Goal: Task Accomplishment & Management: Use online tool/utility

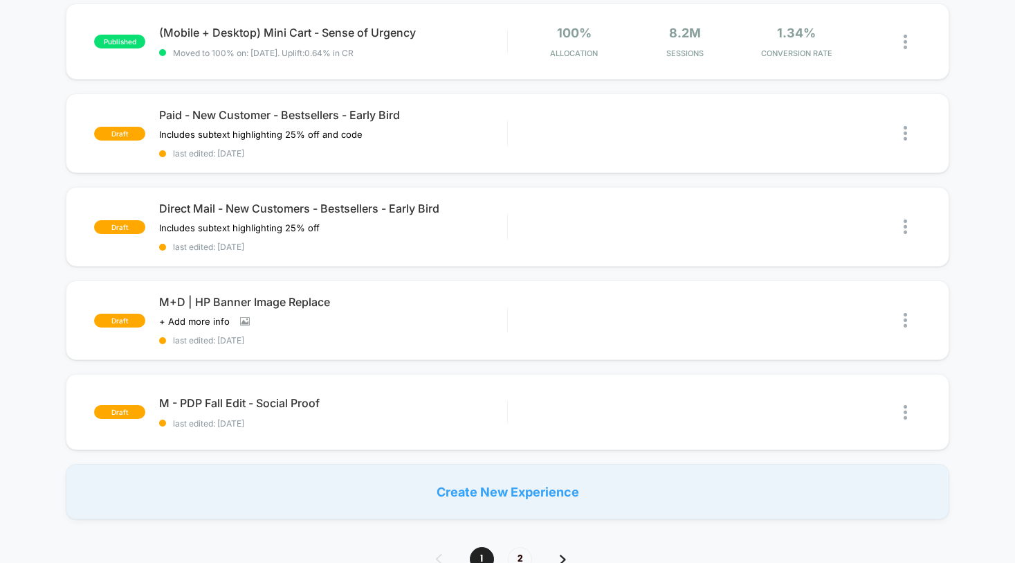
scroll to position [829, 0]
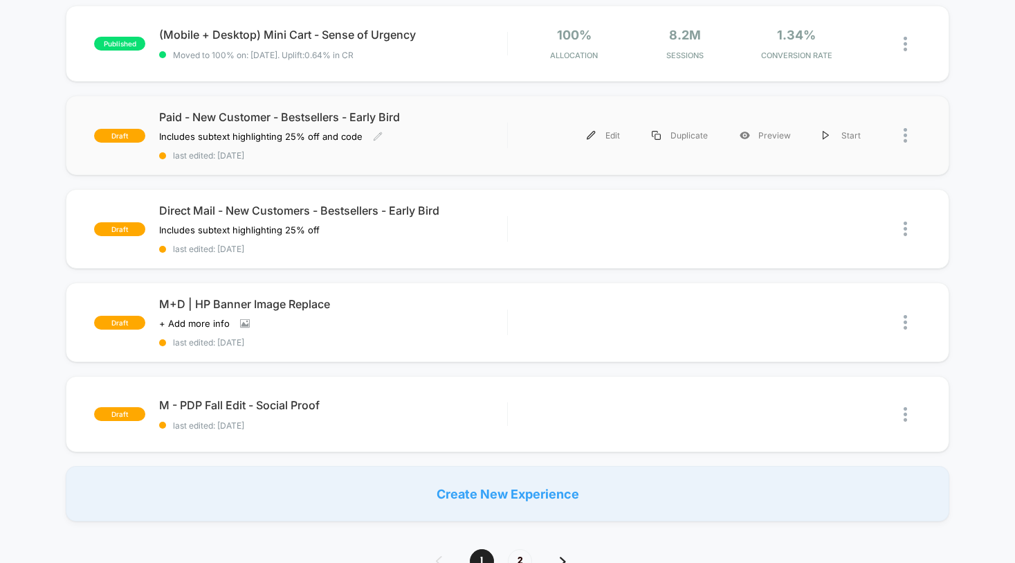
click at [442, 151] on span "last edited: [DATE]" at bounding box center [332, 155] width 347 height 10
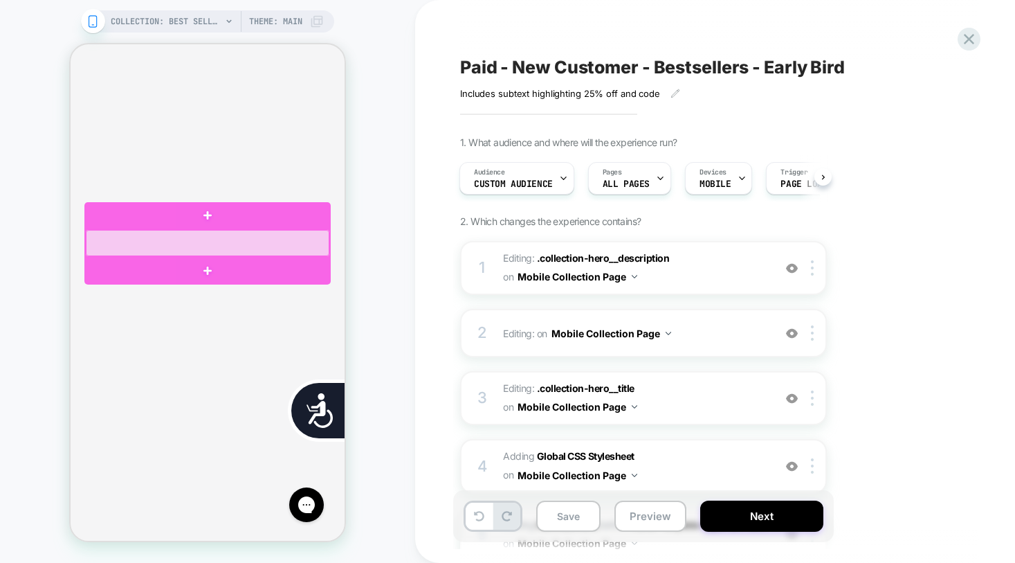
click at [144, 241] on div at bounding box center [208, 243] width 244 height 26
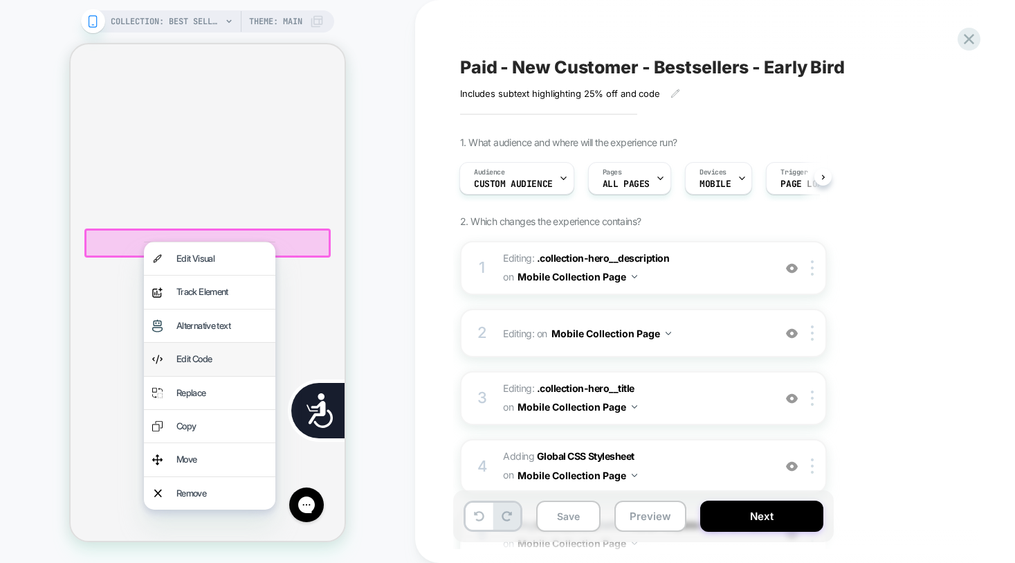
scroll to position [0, 760]
click at [183, 357] on div "Edit Code" at bounding box center [221, 359] width 91 height 16
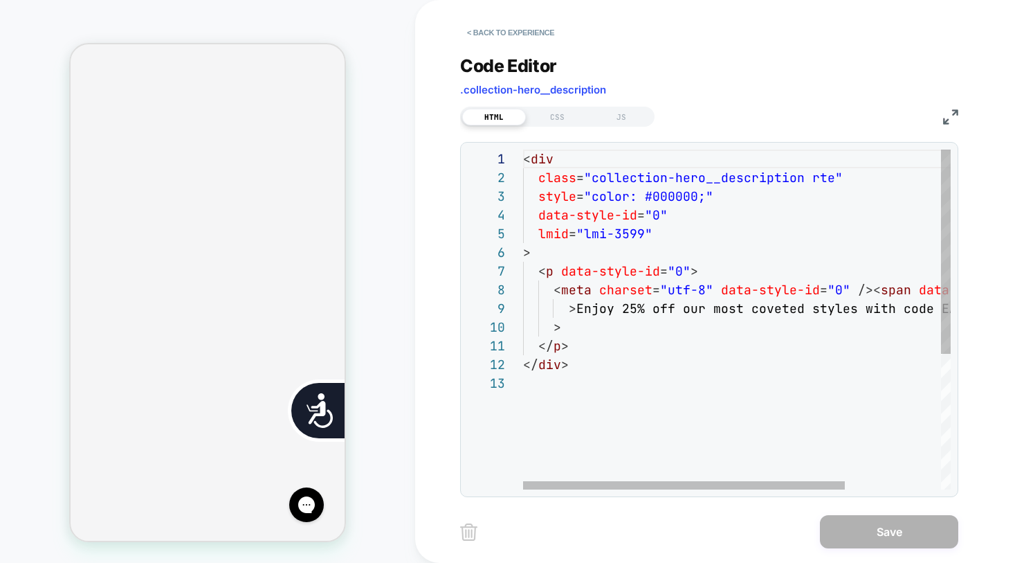
scroll to position [149, 515]
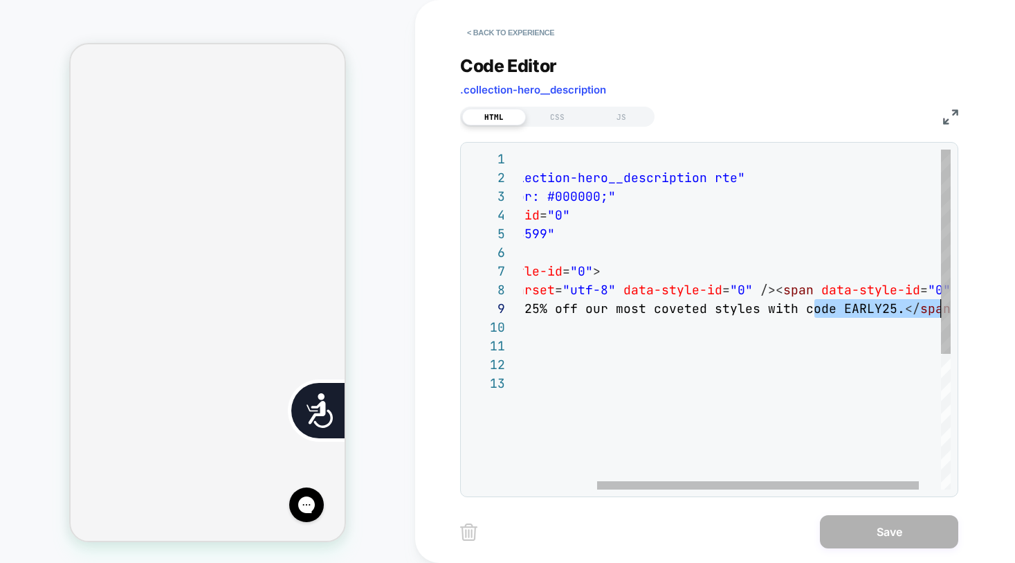
drag, startPoint x: 910, startPoint y: 314, endPoint x: 956, endPoint y: 311, distance: 46.5
click at [956, 311] on div "< div class = "collection-hero__description rte" style = "color: #000000;" data…" at bounding box center [703, 431] width 555 height 564
click at [897, 311] on div "< div class = "collection-hero__description rte" style = "color: #000000;" data…" at bounding box center [703, 431] width 555 height 564
click at [889, 311] on div "< div class = "collection-hero__description rte" style = "color: #000000;" data…" at bounding box center [703, 431] width 555 height 564
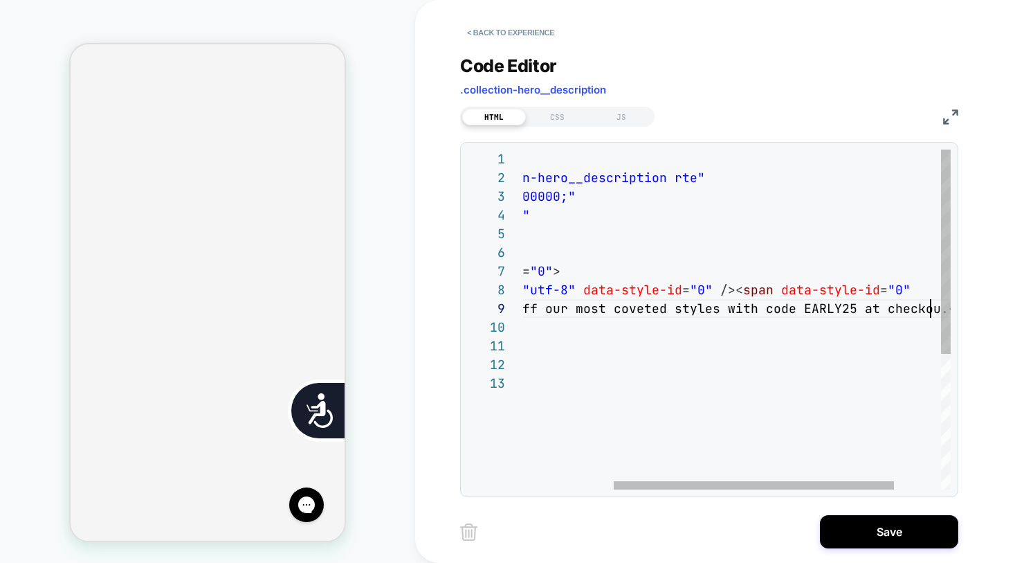
scroll to position [149, 553]
click at [852, 364] on div "< div class = "collection-hero__description rte" style = "color: #000000;" data…" at bounding box center [700, 431] width 645 height 564
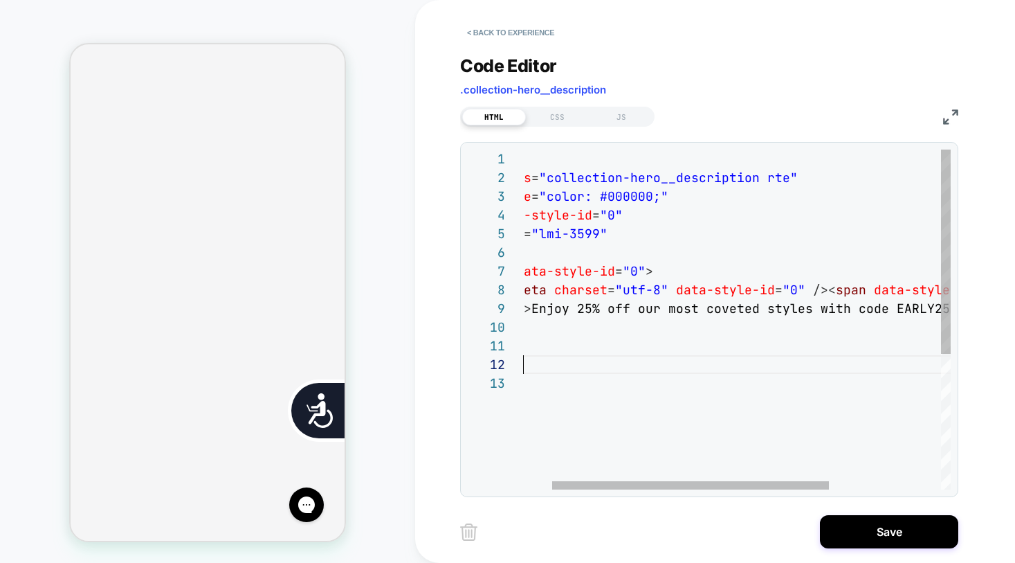
scroll to position [0, 507]
drag, startPoint x: 843, startPoint y: 312, endPoint x: 854, endPoint y: 309, distance: 10.7
click at [844, 312] on div "< div class = "collection-hero__description rte" style = "color: #000000;" data…" at bounding box center [800, 431] width 645 height 564
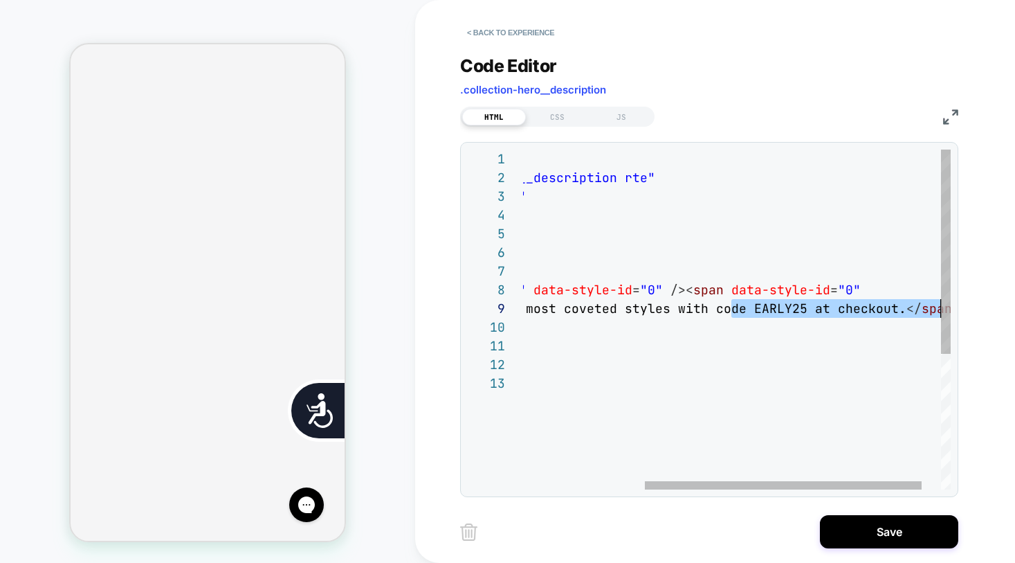
drag, startPoint x: 891, startPoint y: 307, endPoint x: 993, endPoint y: 305, distance: 102.4
click at [980, 305] on div "< div class = "collection-hero__description rte" style = "color: #000000;" data…" at bounding box center [658, 431] width 645 height 564
click at [875, 316] on div "< div class = "collection-hero__description rte" style = "color: #000000;" data…" at bounding box center [658, 431] width 645 height 564
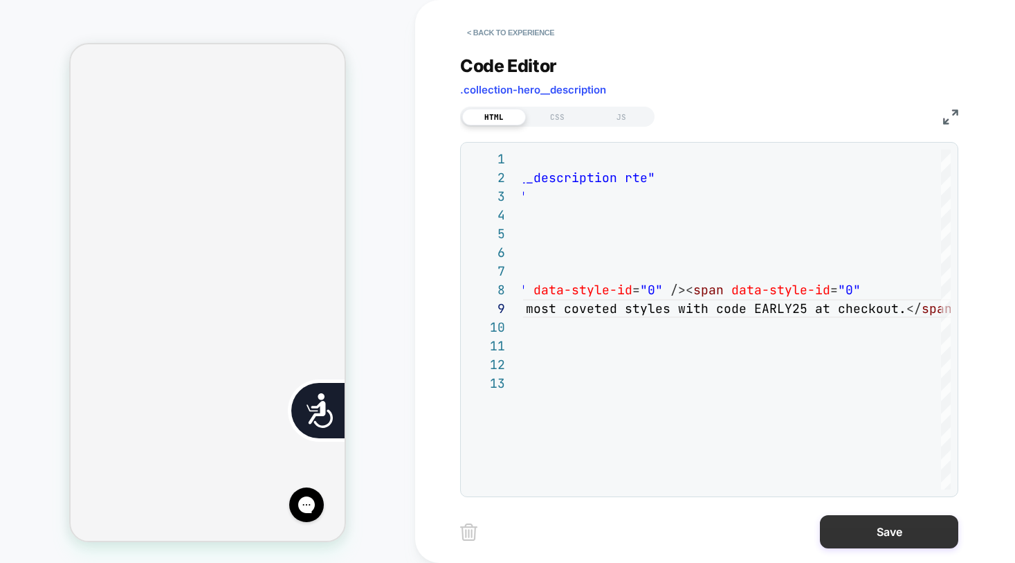
type textarea "**********"
click at [897, 530] on button "Save" at bounding box center [889, 531] width 138 height 33
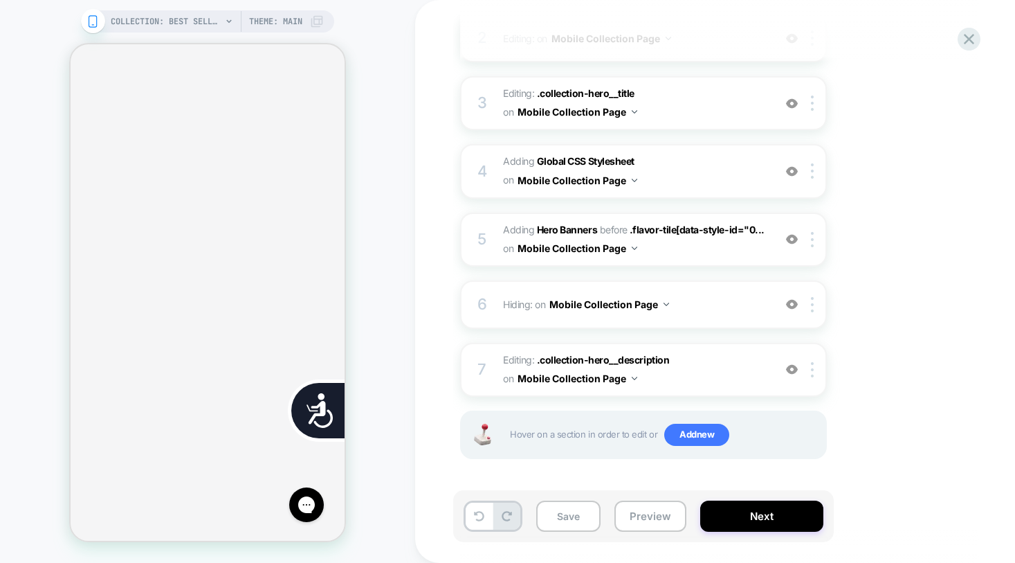
scroll to position [0, 0]
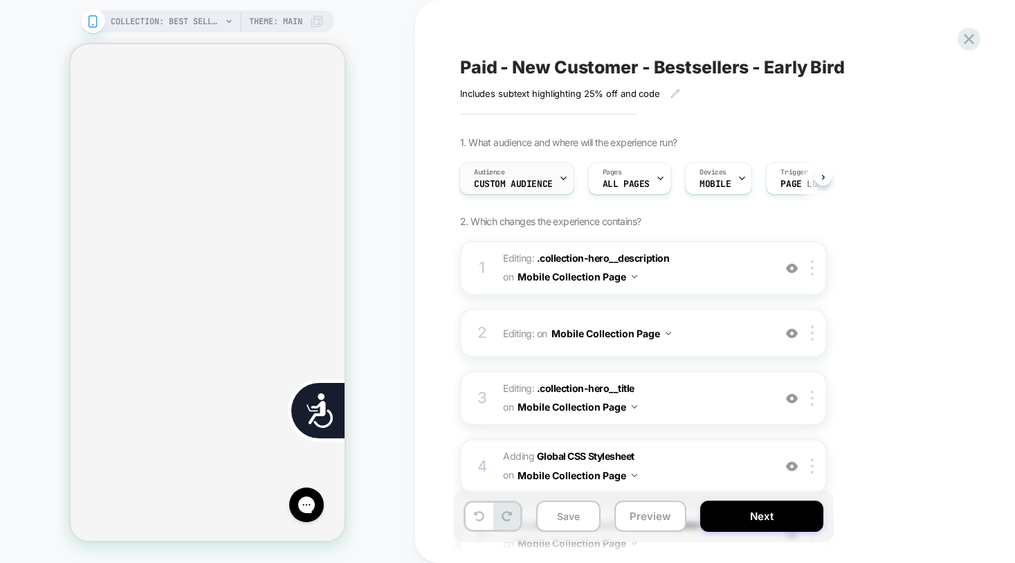
click at [531, 183] on span "Custom Audience" at bounding box center [513, 184] width 79 height 10
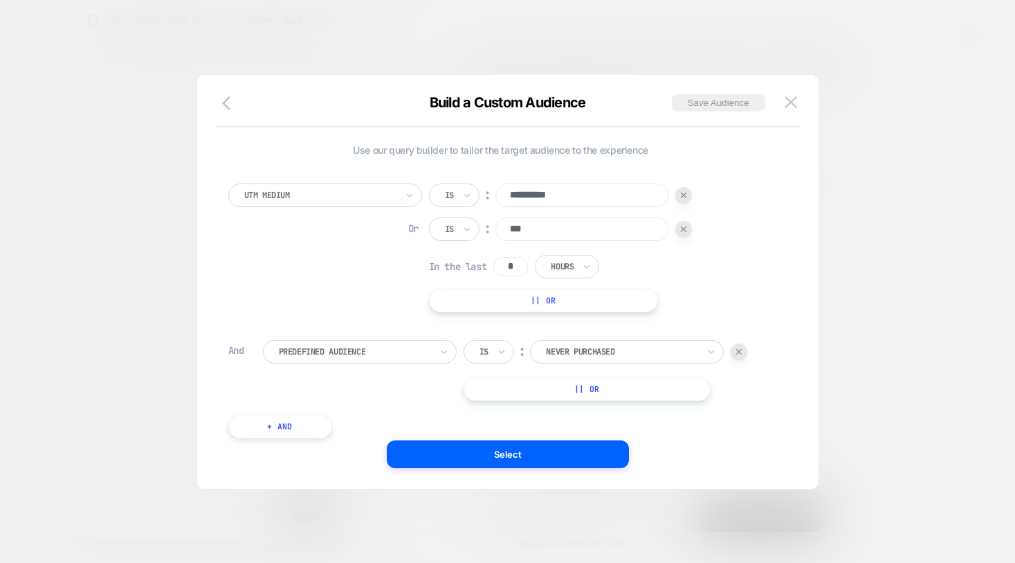
click at [565, 270] on div at bounding box center [562, 266] width 23 height 12
click at [787, 104] on img at bounding box center [791, 102] width 12 height 12
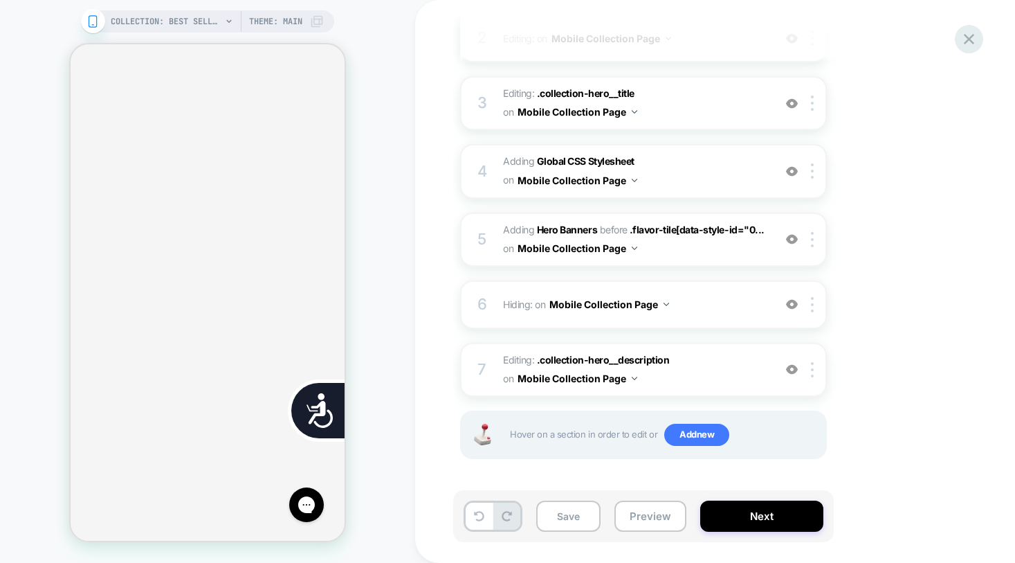
click at [973, 44] on icon at bounding box center [969, 39] width 19 height 19
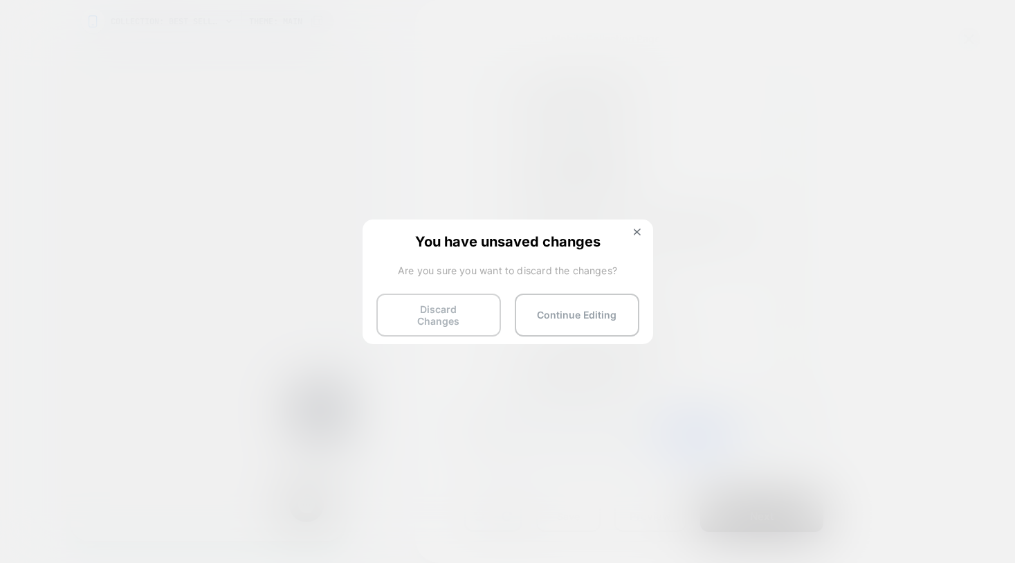
scroll to position [0, 280]
click at [484, 311] on button "Discard Changes" at bounding box center [438, 314] width 125 height 43
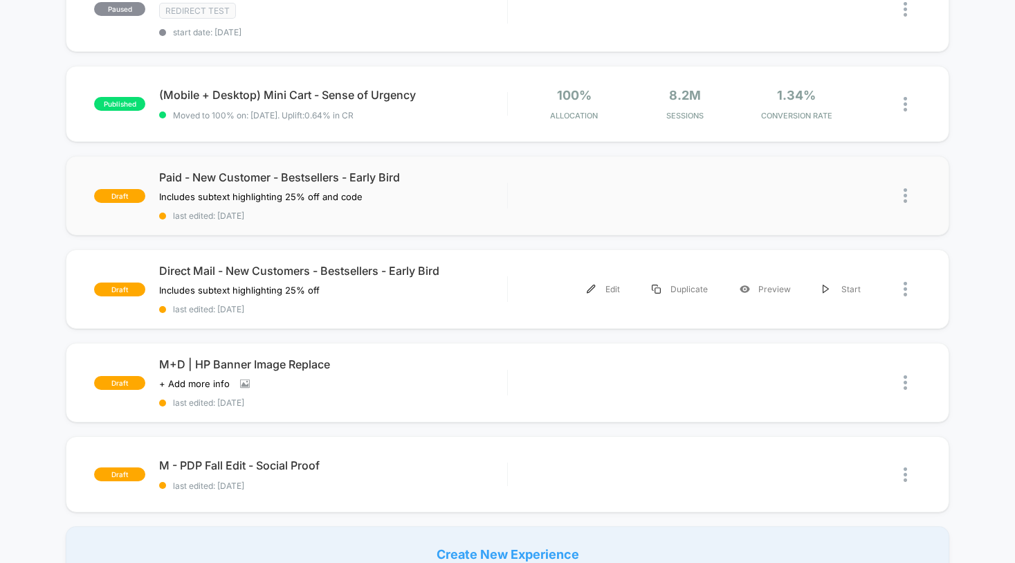
scroll to position [764, 0]
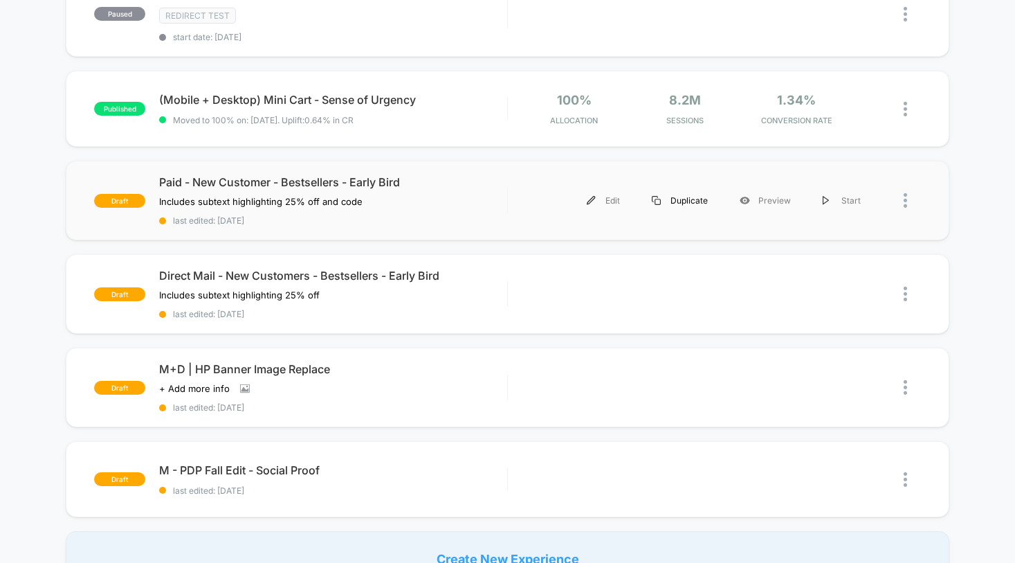
click at [697, 202] on div "Duplicate" at bounding box center [680, 200] width 88 height 31
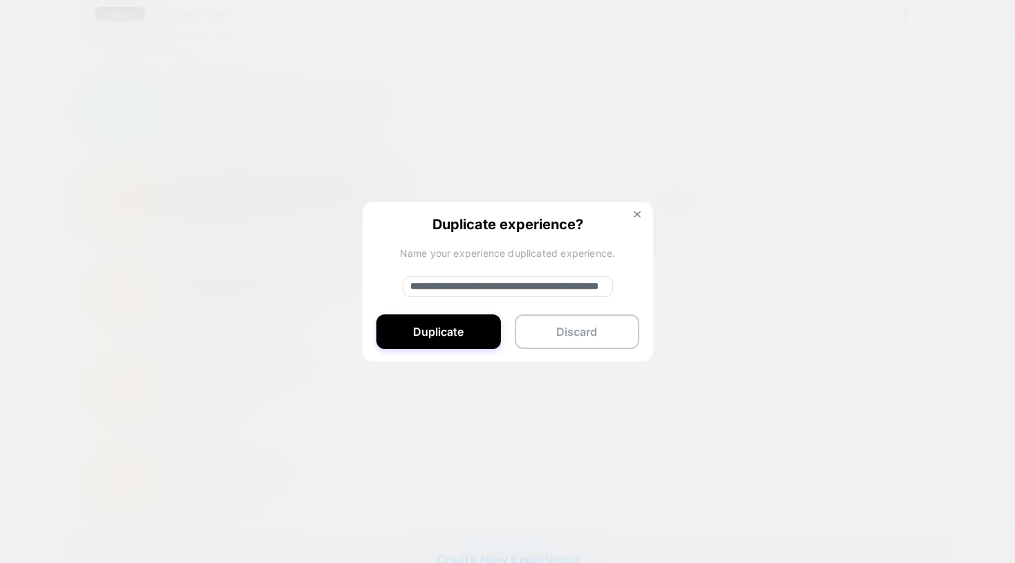
drag, startPoint x: 479, startPoint y: 286, endPoint x: 403, endPoint y: 285, distance: 76.1
click at [403, 285] on input "**********" at bounding box center [508, 286] width 210 height 21
drag, startPoint x: 558, startPoint y: 284, endPoint x: 628, endPoint y: 282, distance: 70.6
click at [628, 282] on div "**********" at bounding box center [508, 282] width 291 height 161
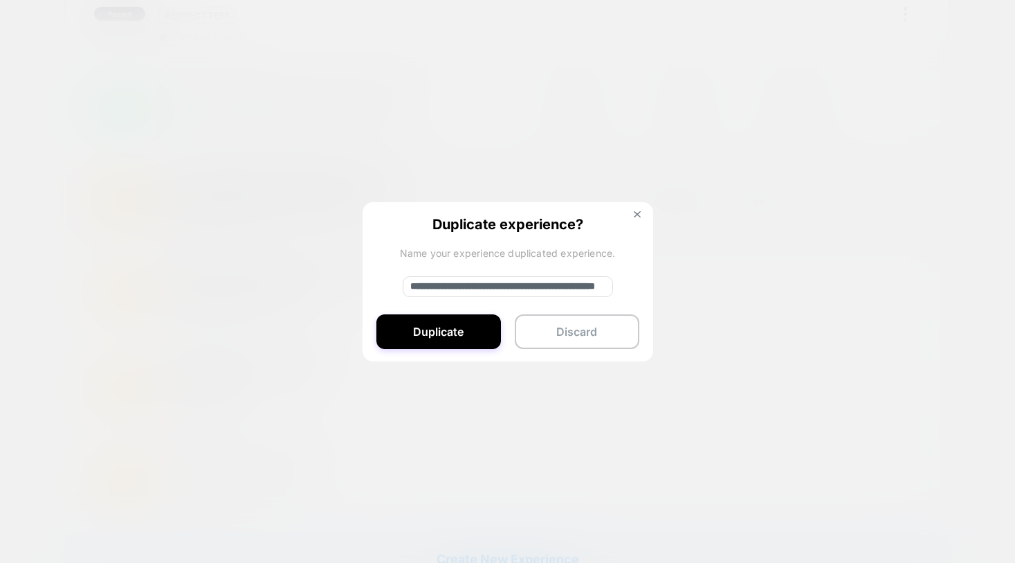
click at [586, 288] on input "**********" at bounding box center [508, 286] width 210 height 21
click at [491, 287] on input "**********" at bounding box center [508, 286] width 210 height 21
type input "**********"
click at [475, 330] on button "Duplicate" at bounding box center [438, 331] width 125 height 35
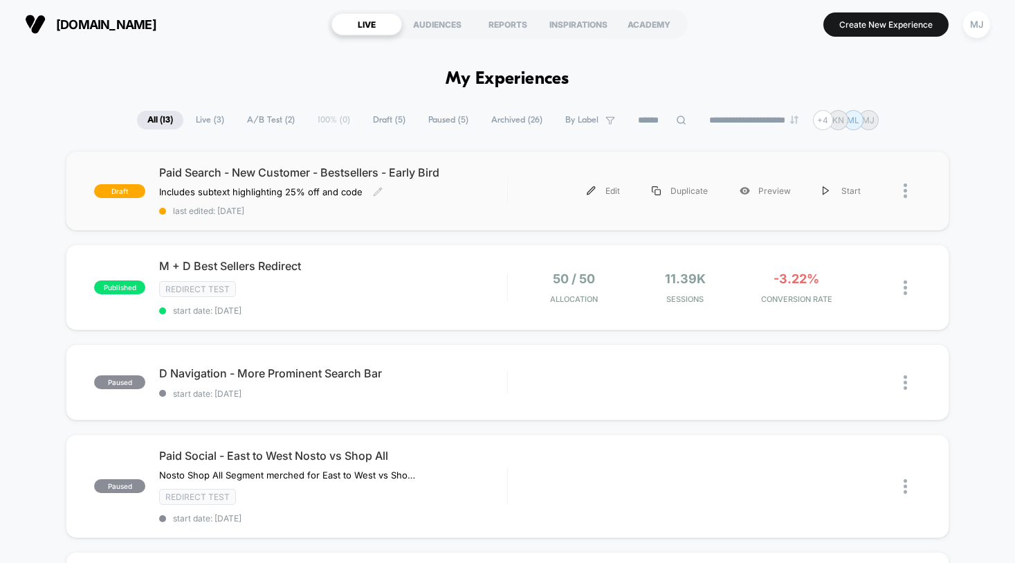
click at [489, 194] on div "Paid Search - New Customer - Bestsellers - Early Bird Includes subtext highligh…" at bounding box center [332, 190] width 347 height 51
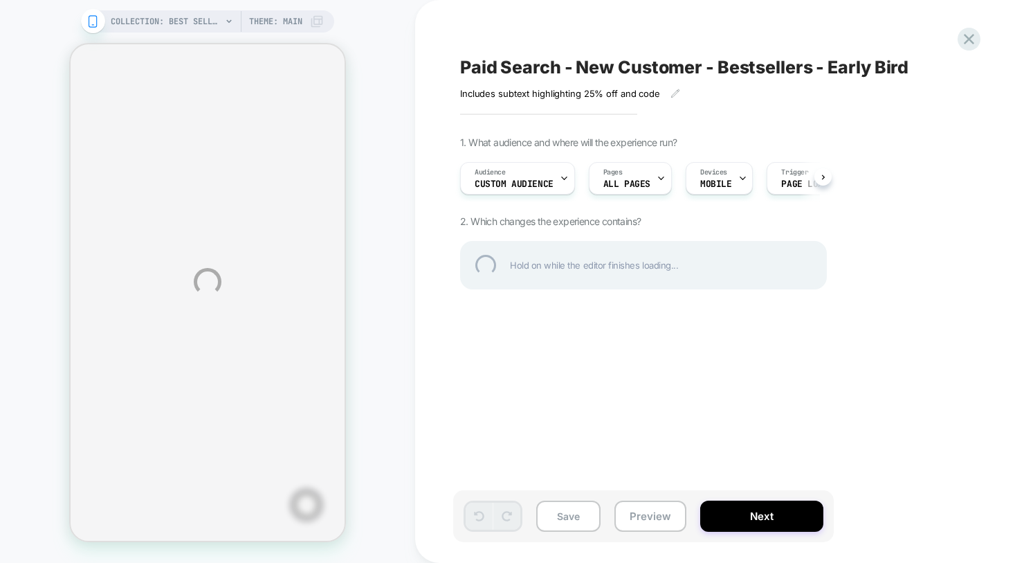
click at [527, 182] on div "COLLECTION: Best Sellers (Category) COLLECTION: Best Sellers (Category) Theme: …" at bounding box center [507, 281] width 1015 height 563
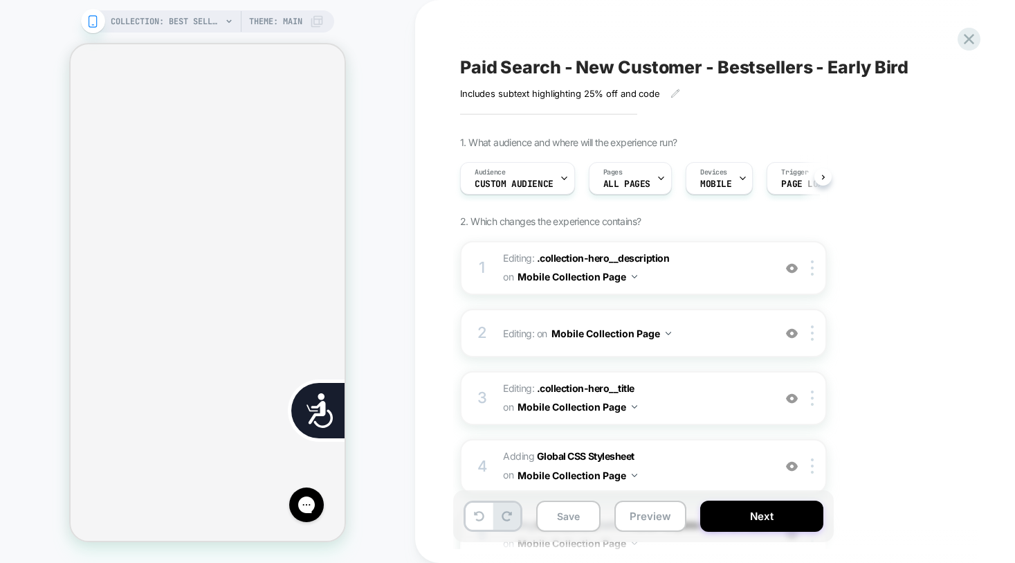
scroll to position [0, 1]
click at [544, 179] on span "Custom Audience" at bounding box center [513, 184] width 79 height 10
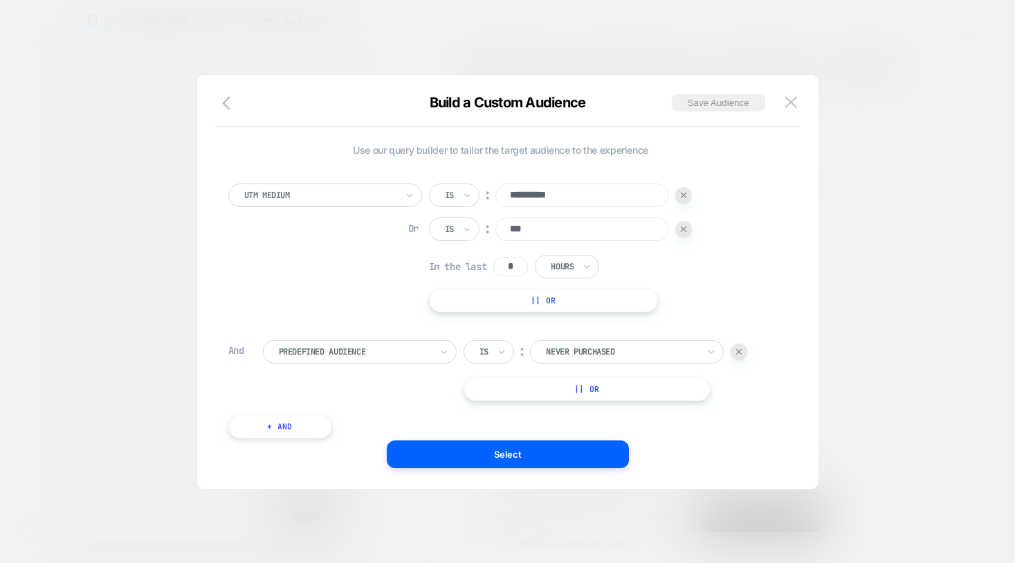
scroll to position [0, 760]
click at [680, 199] on div at bounding box center [683, 195] width 17 height 17
type input "***"
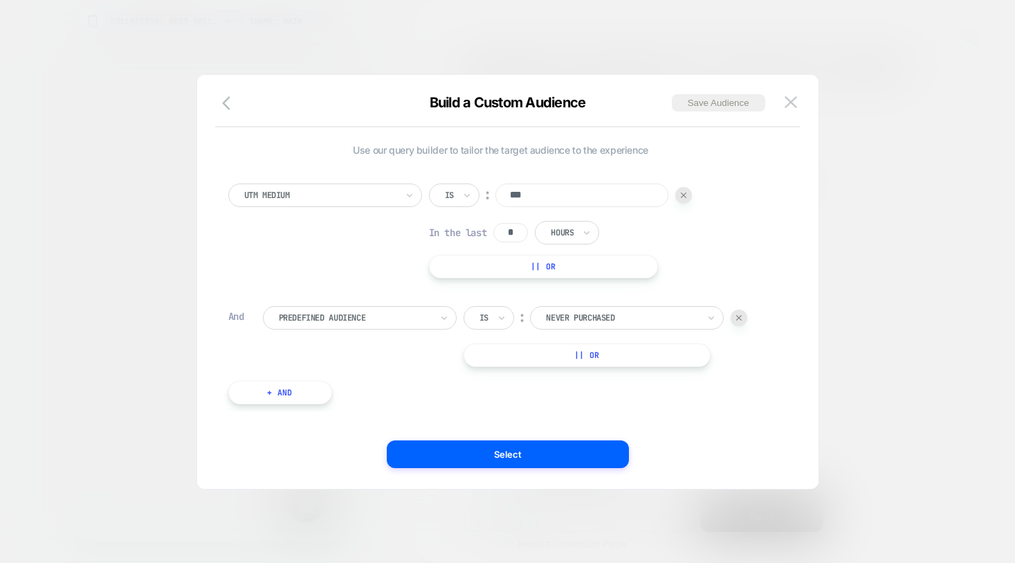
scroll to position [0, 1013]
click at [300, 385] on button "+ And" at bounding box center [280, 393] width 104 height 24
click at [302, 405] on div at bounding box center [355, 406] width 152 height 12
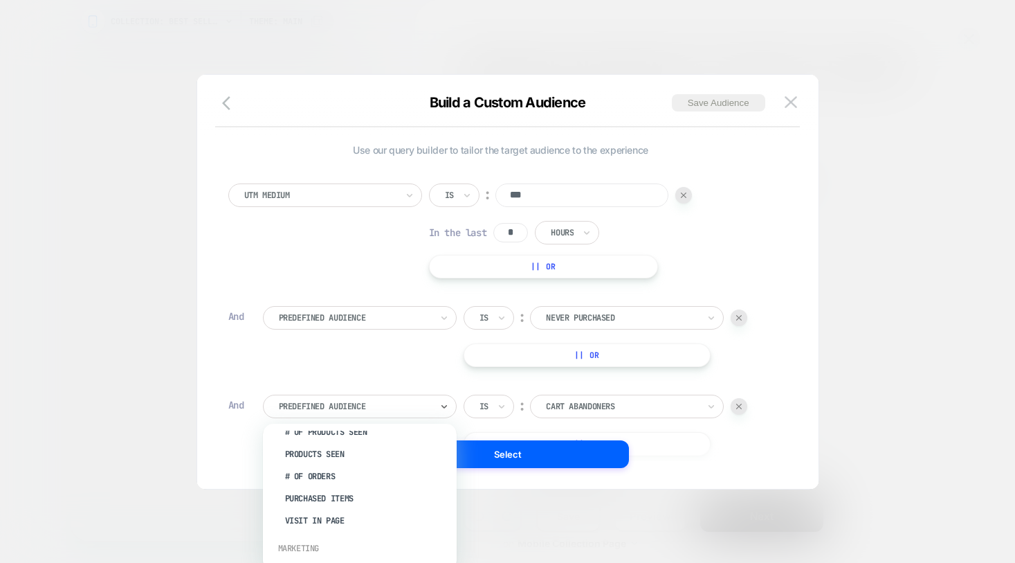
scroll to position [677, 0]
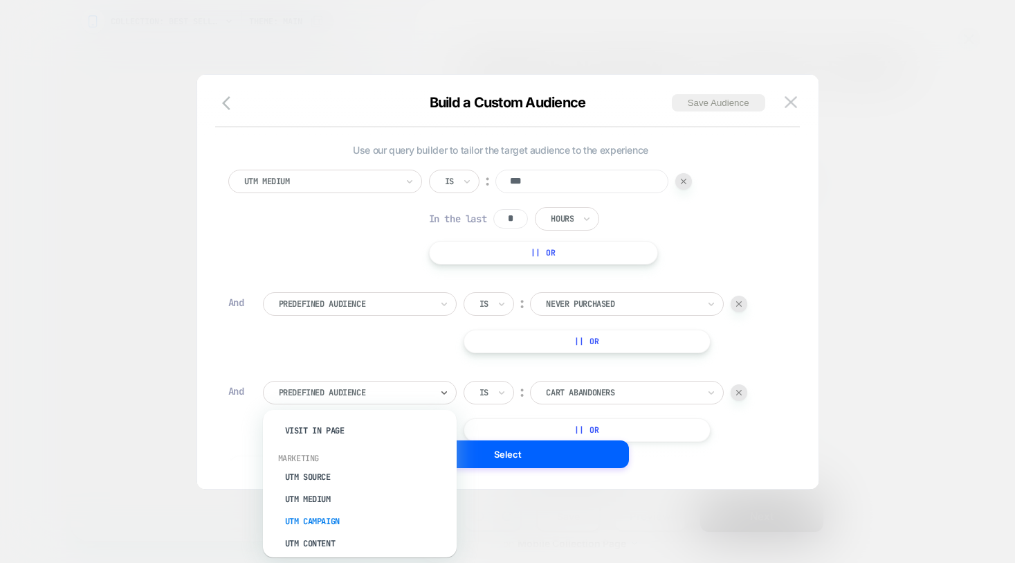
click at [331, 512] on div "UTM Campaign" at bounding box center [367, 521] width 180 height 22
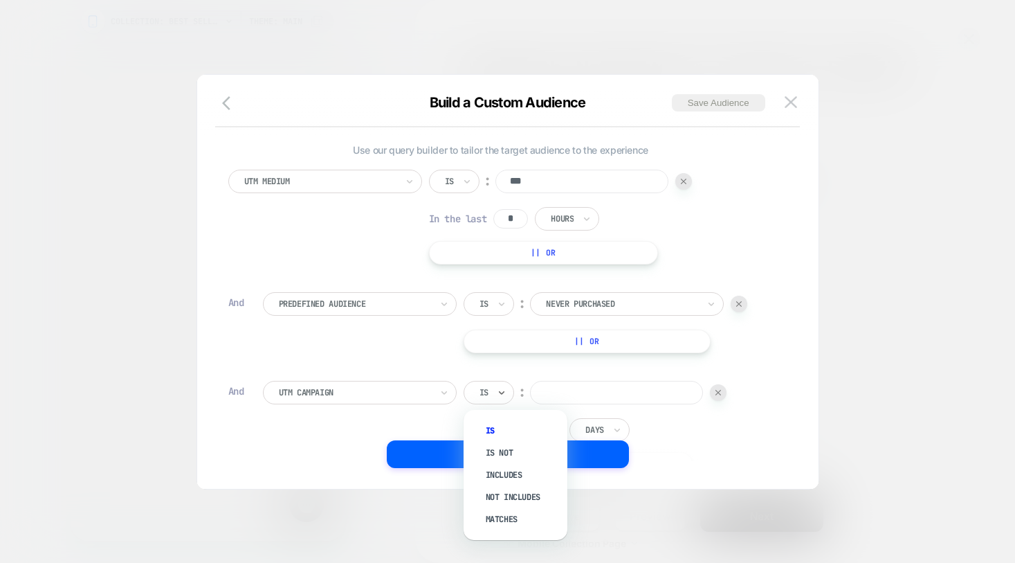
click at [489, 398] on div "Is" at bounding box center [484, 392] width 12 height 15
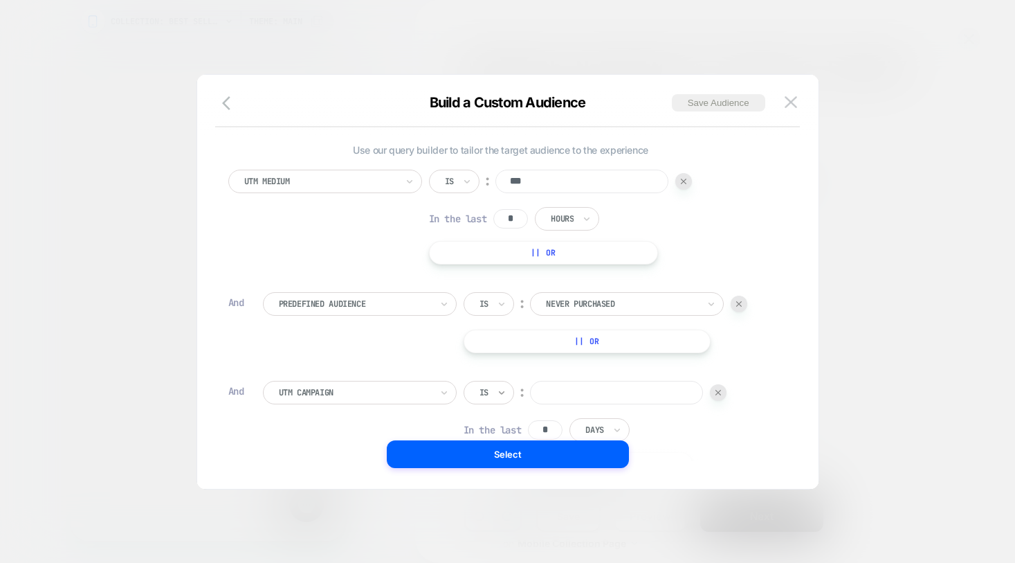
click at [502, 394] on icon at bounding box center [502, 392] width 10 height 14
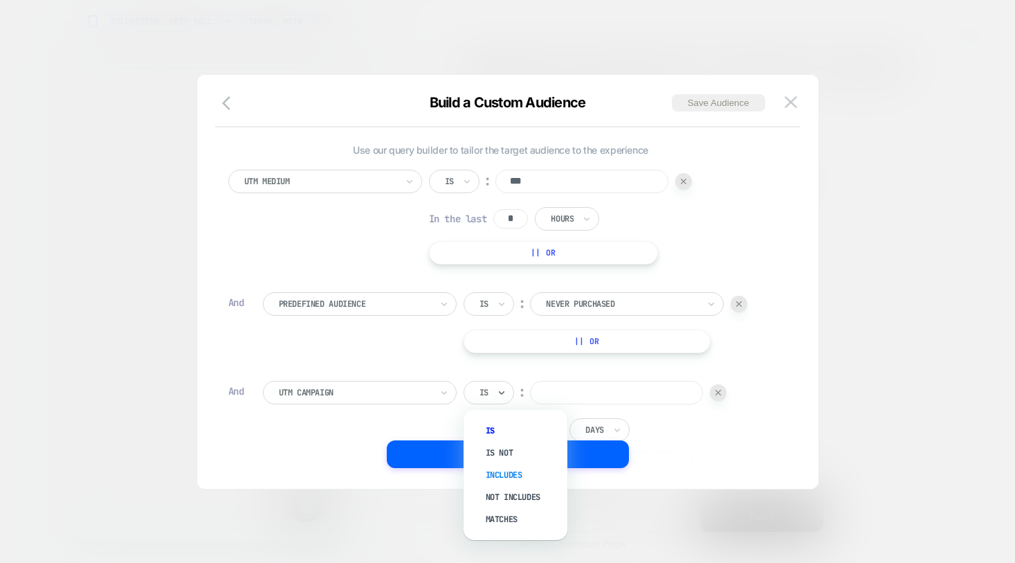
click at [510, 480] on div "Includes" at bounding box center [522, 475] width 90 height 22
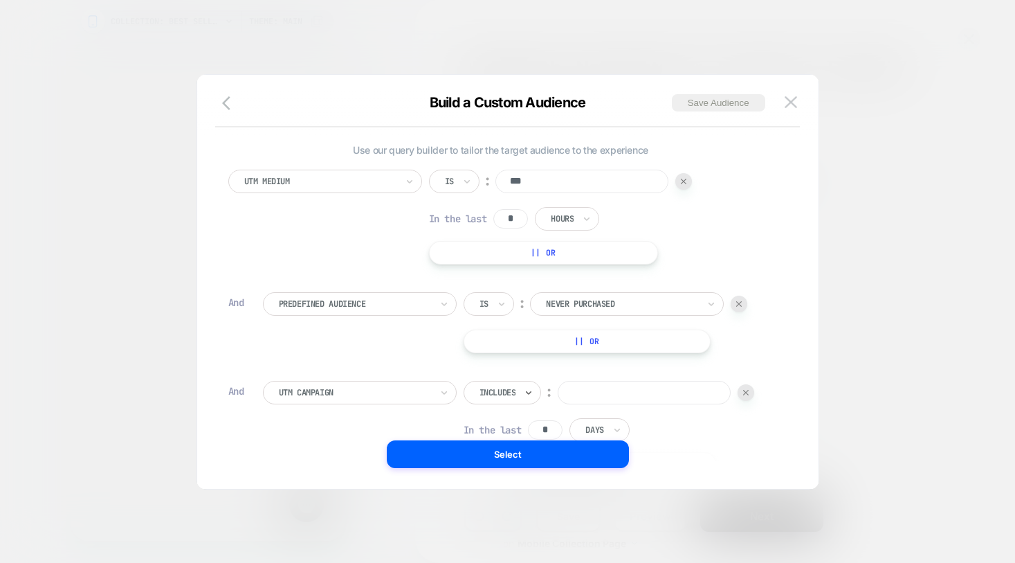
click at [569, 393] on input at bounding box center [644, 393] width 173 height 24
click at [579, 391] on input "****" at bounding box center [644, 393] width 173 height 24
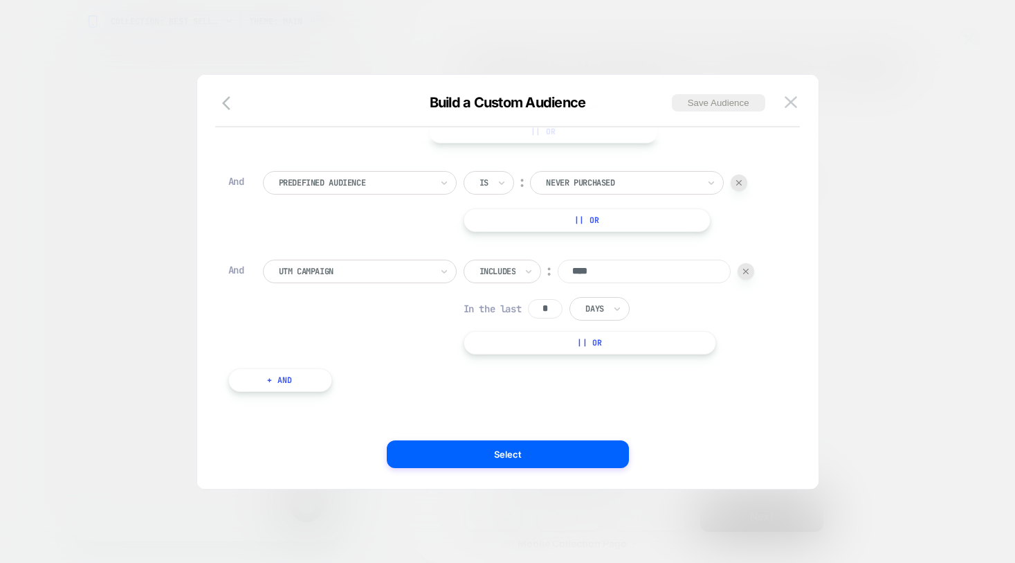
type input "****"
click at [551, 305] on input "*" at bounding box center [545, 308] width 35 height 19
type input "*"
click at [603, 312] on div at bounding box center [594, 308] width 18 height 12
click at [605, 340] on div "Hours" at bounding box center [632, 347] width 90 height 22
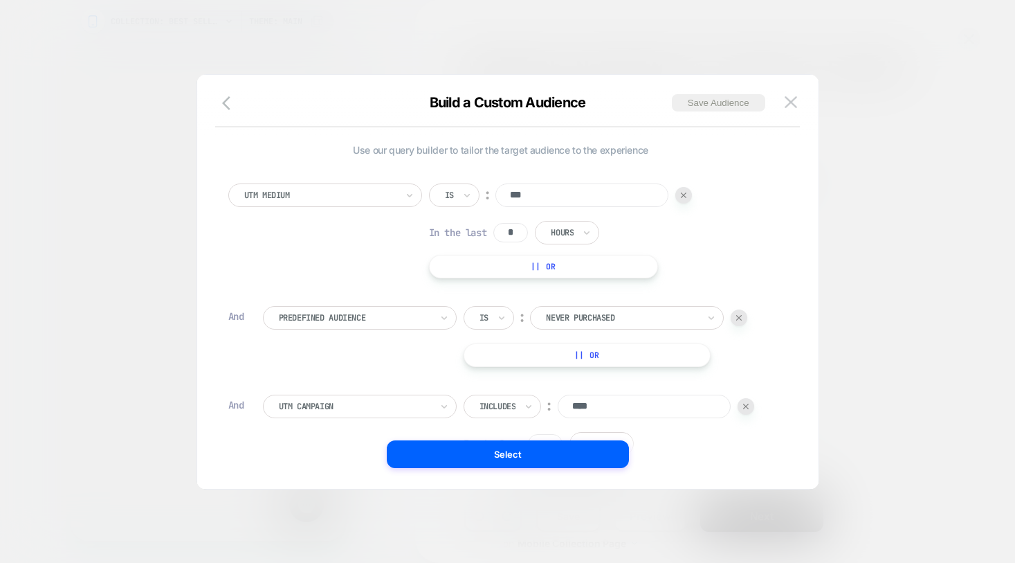
scroll to position [0, 1013]
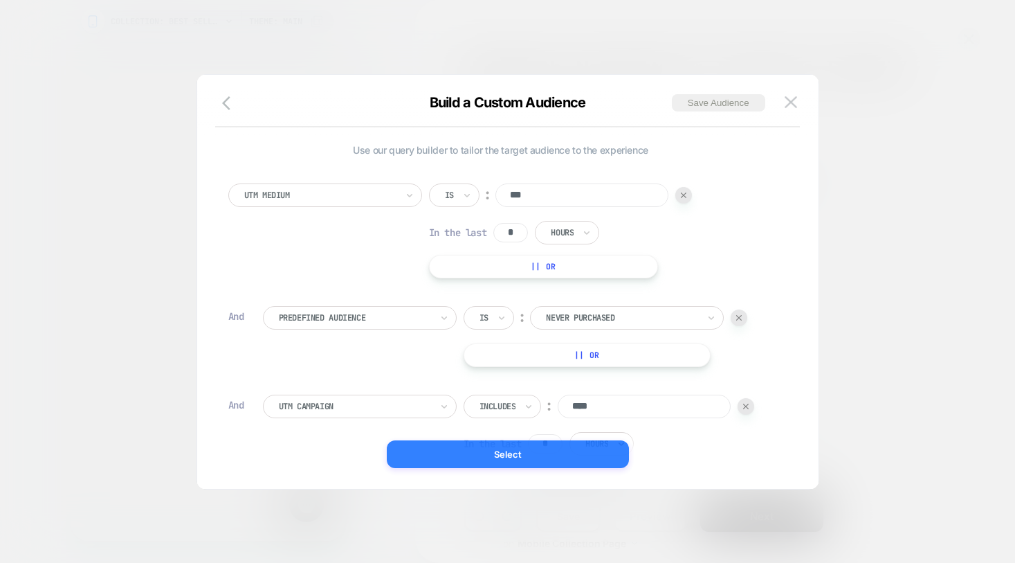
click at [540, 457] on button "Select" at bounding box center [508, 454] width 242 height 28
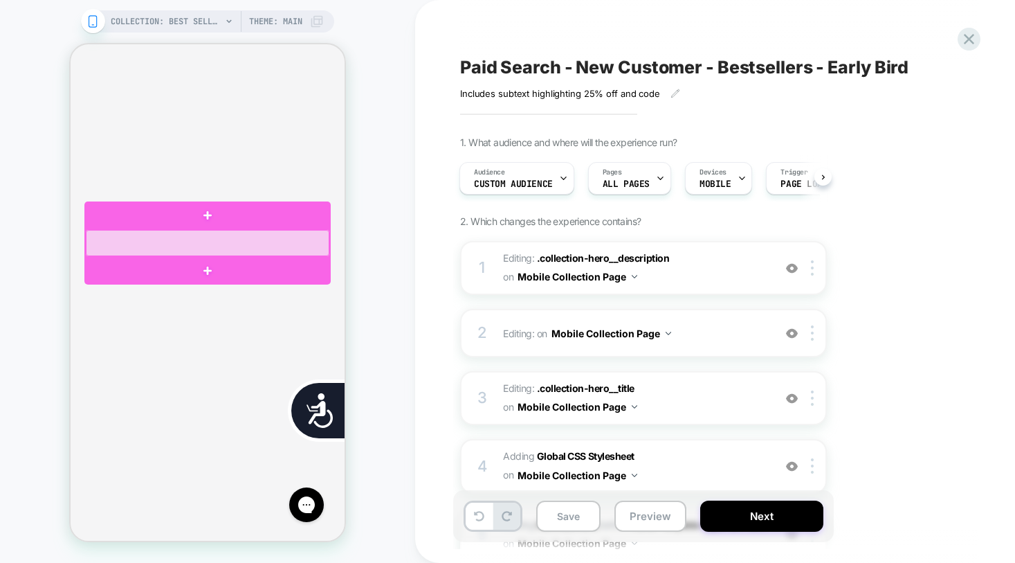
click at [219, 244] on div at bounding box center [208, 243] width 244 height 26
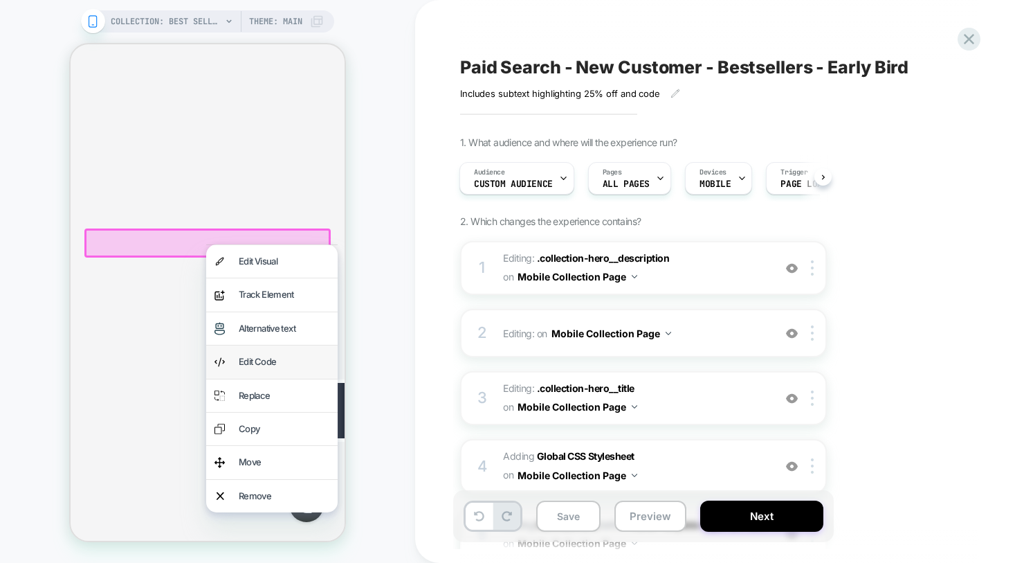
click at [253, 359] on div "Edit Code" at bounding box center [284, 362] width 91 height 16
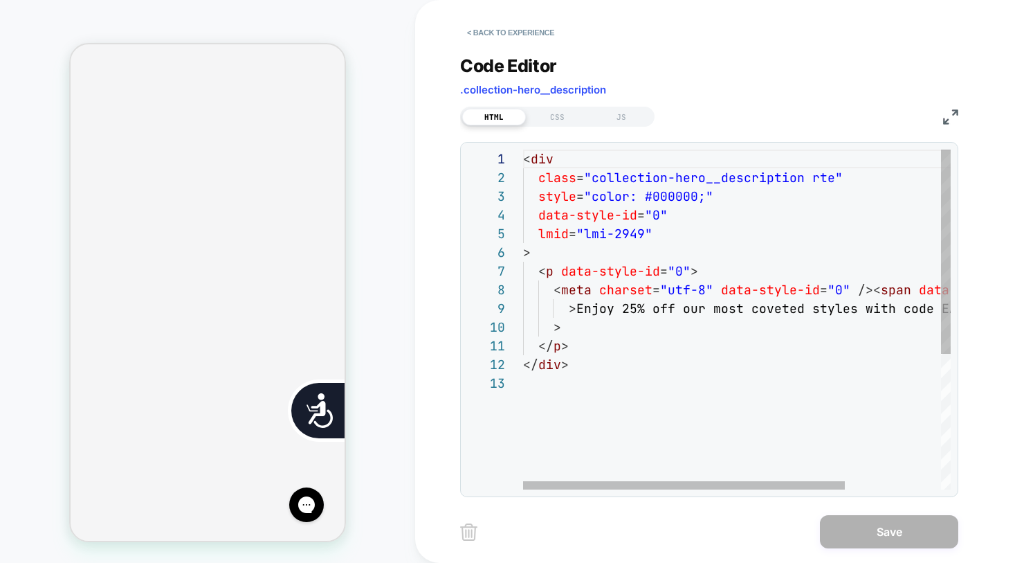
scroll to position [0, 0]
drag, startPoint x: 871, startPoint y: 305, endPoint x: 897, endPoint y: 311, distance: 26.9
click at [872, 305] on div "< div class = "collection-hero__description rte" style = "color: #000000;" data…" at bounding box center [800, 431] width 555 height 564
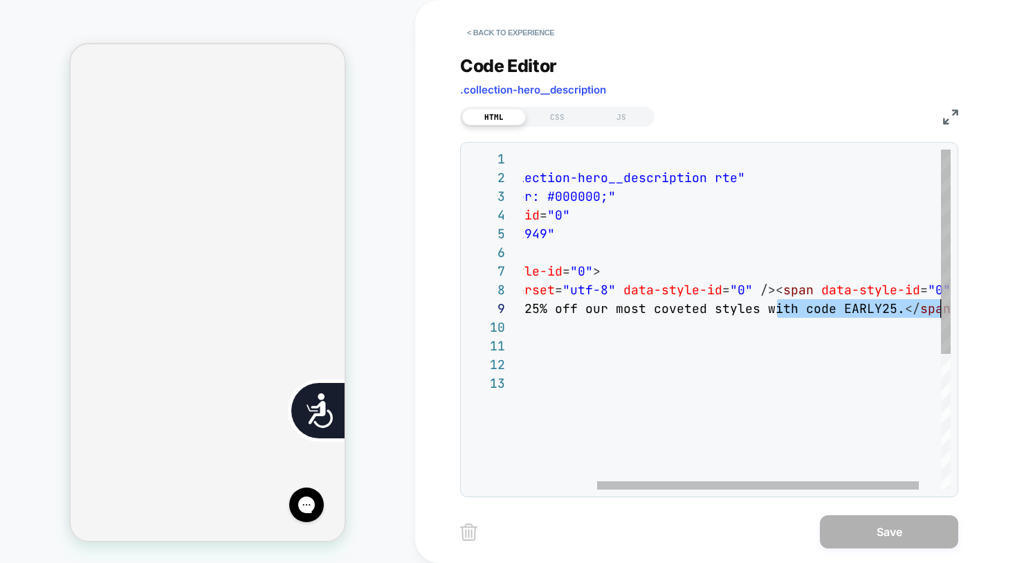
drag, startPoint x: 897, startPoint y: 311, endPoint x: 973, endPoint y: 309, distance: 75.4
click at [973, 309] on div "< div class = "collection-hero__description rte" style = "color: #000000;" data…" at bounding box center [703, 431] width 555 height 564
click at [877, 308] on div "< div class = "collection-hero__description rte" style = "color: #000000;" data…" at bounding box center [703, 431] width 555 height 564
click at [888, 307] on div "< div class = "collection-hero__description rte" style = "color: #000000;" data…" at bounding box center [703, 431] width 555 height 564
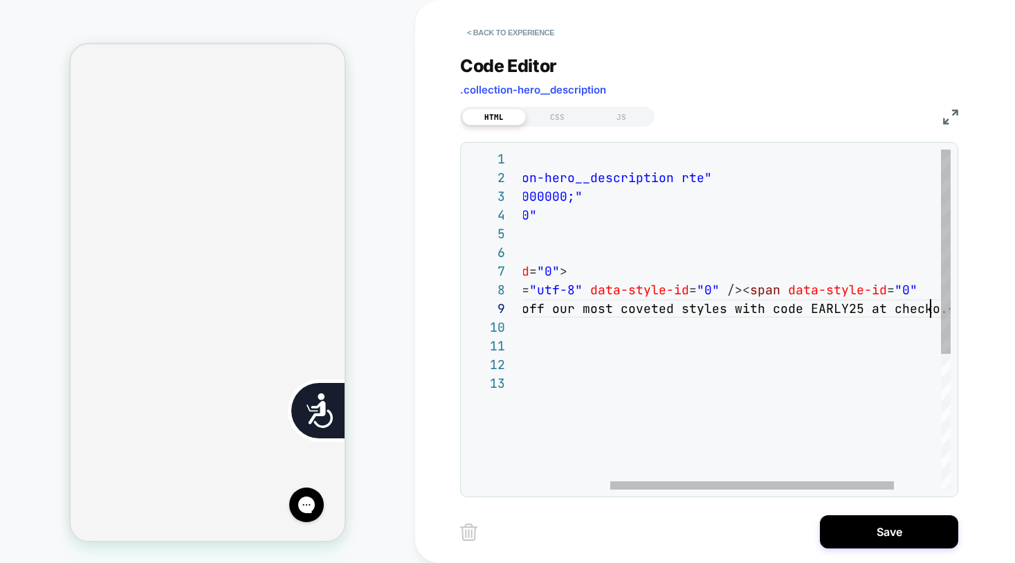
scroll to position [149, 545]
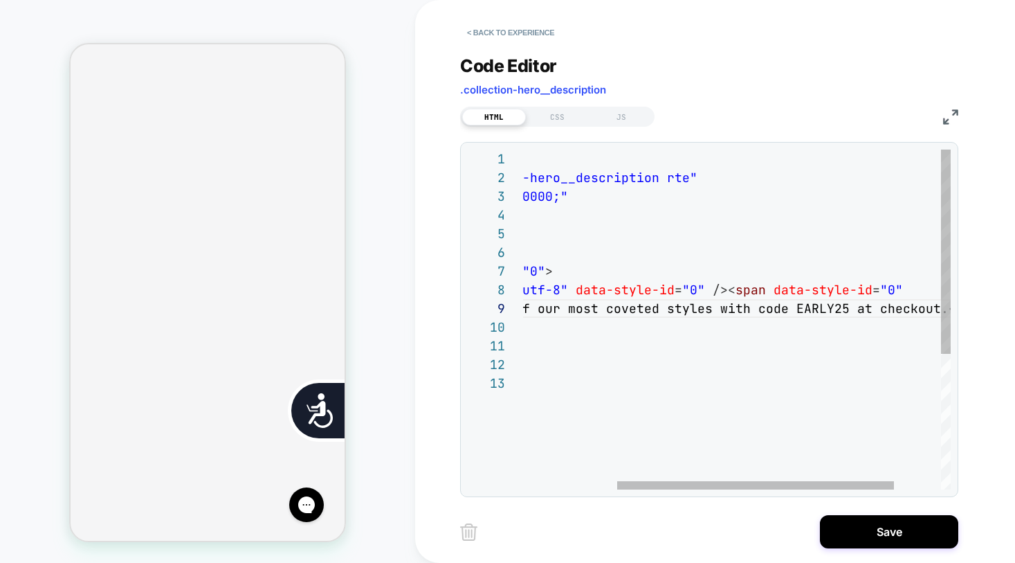
click at [855, 361] on div "< div class = "collection-hero__description rte" style = "color: #000000;" data…" at bounding box center [700, 431] width 645 height 564
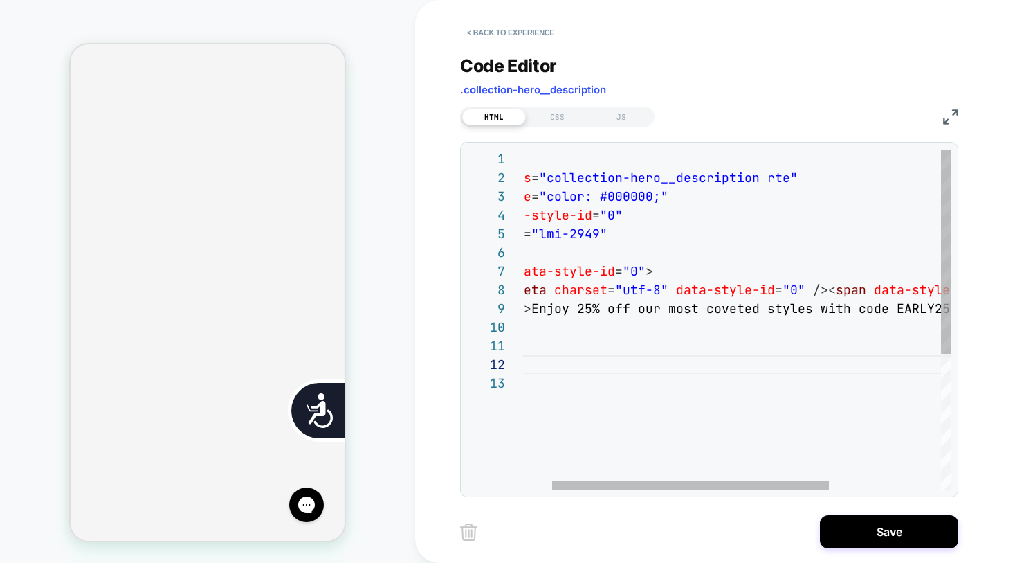
click at [788, 316] on div "< div class = "collection-hero__description rte" style = "color: #000000;" data…" at bounding box center [800, 431] width 645 height 564
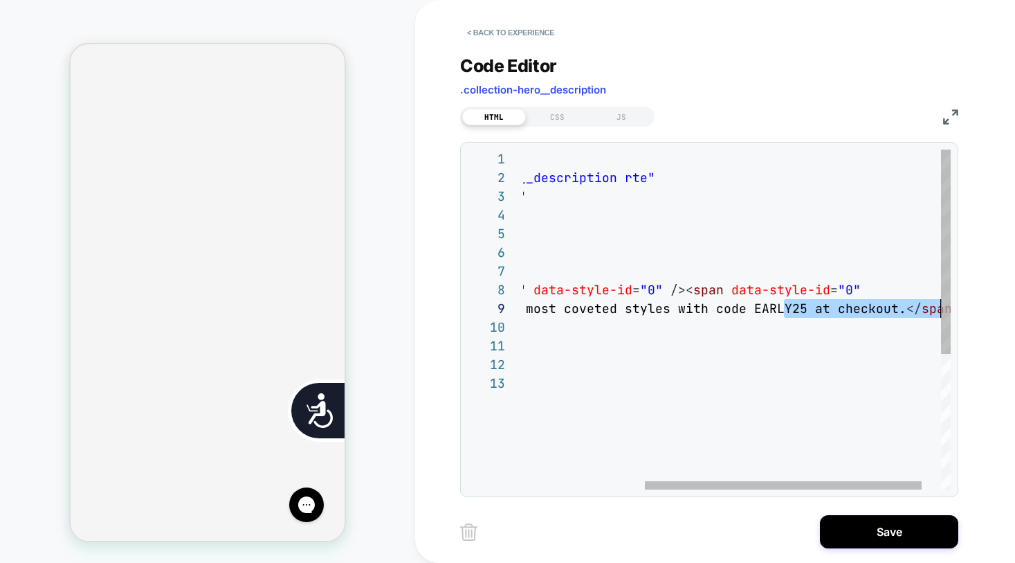
drag, startPoint x: 927, startPoint y: 307, endPoint x: 967, endPoint y: 304, distance: 40.2
click at [967, 304] on div "< div class = "collection-hero__description rte" style = "color: #000000;" data…" at bounding box center [658, 431] width 645 height 564
click at [900, 311] on div "< div class = "collection-hero__description rte" style = "color: #000000;" data…" at bounding box center [658, 431] width 645 height 564
click at [938, 310] on div "< div class = "collection-hero__description rte" style = "color: #000000;" data…" at bounding box center [658, 431] width 645 height 564
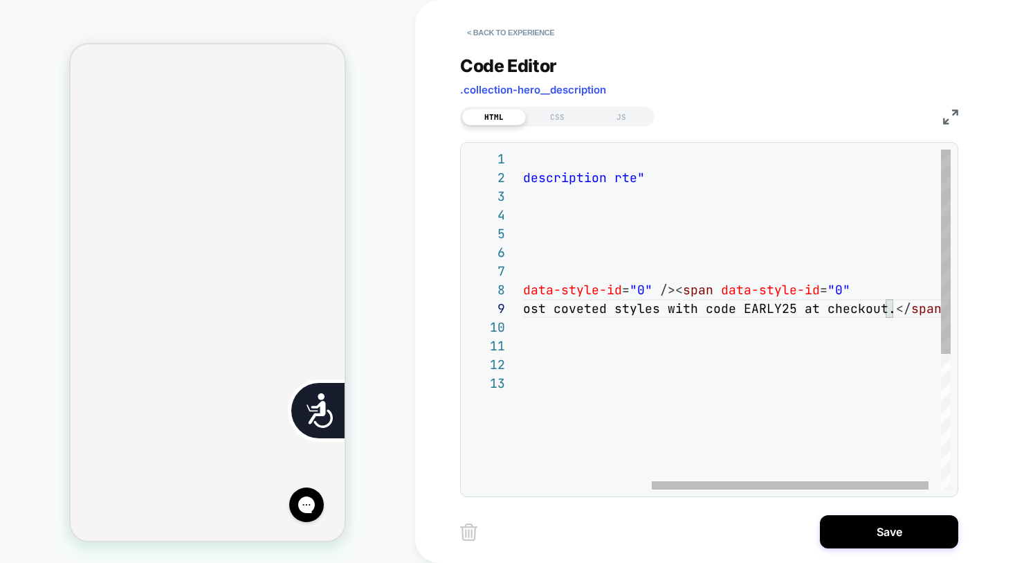
click at [905, 384] on div "< div class = "collection-hero__description rte" style = "color: #000000;" data…" at bounding box center [647, 431] width 645 height 564
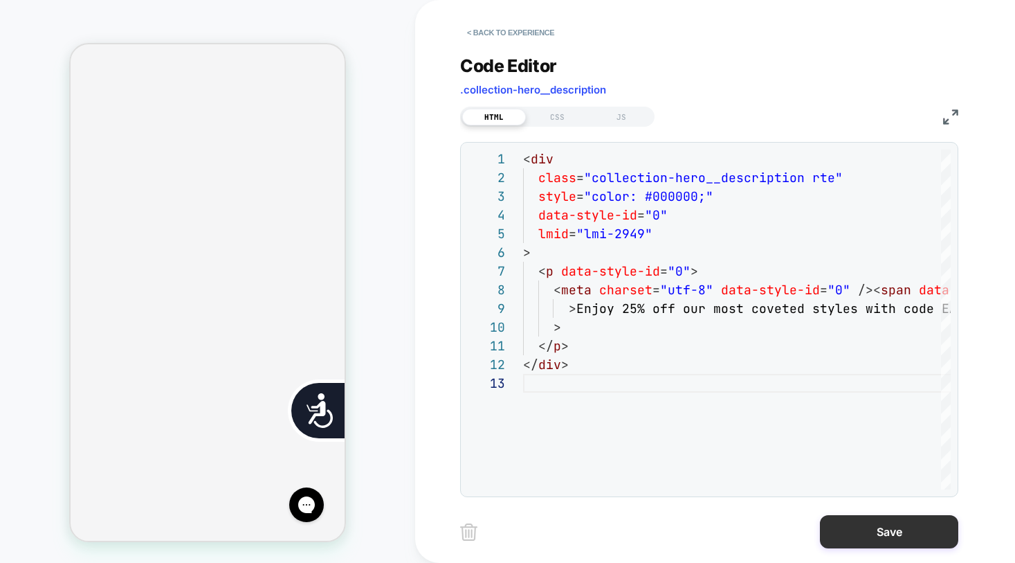
type textarea "**** ******"
click at [852, 526] on button "Save" at bounding box center [889, 531] width 138 height 33
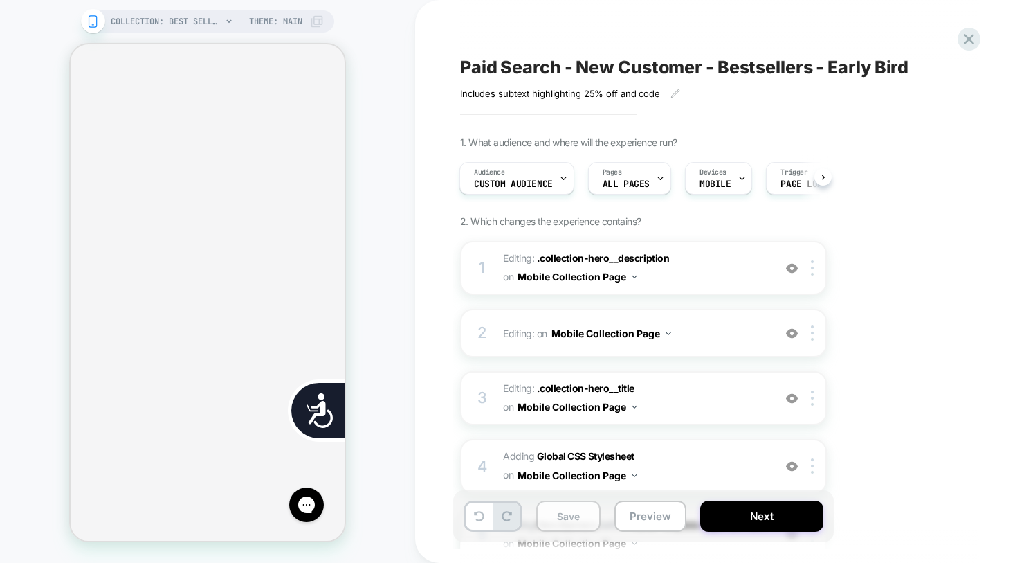
click at [585, 512] on button "Save" at bounding box center [568, 515] width 64 height 31
